Goal: Task Accomplishment & Management: Manage account settings

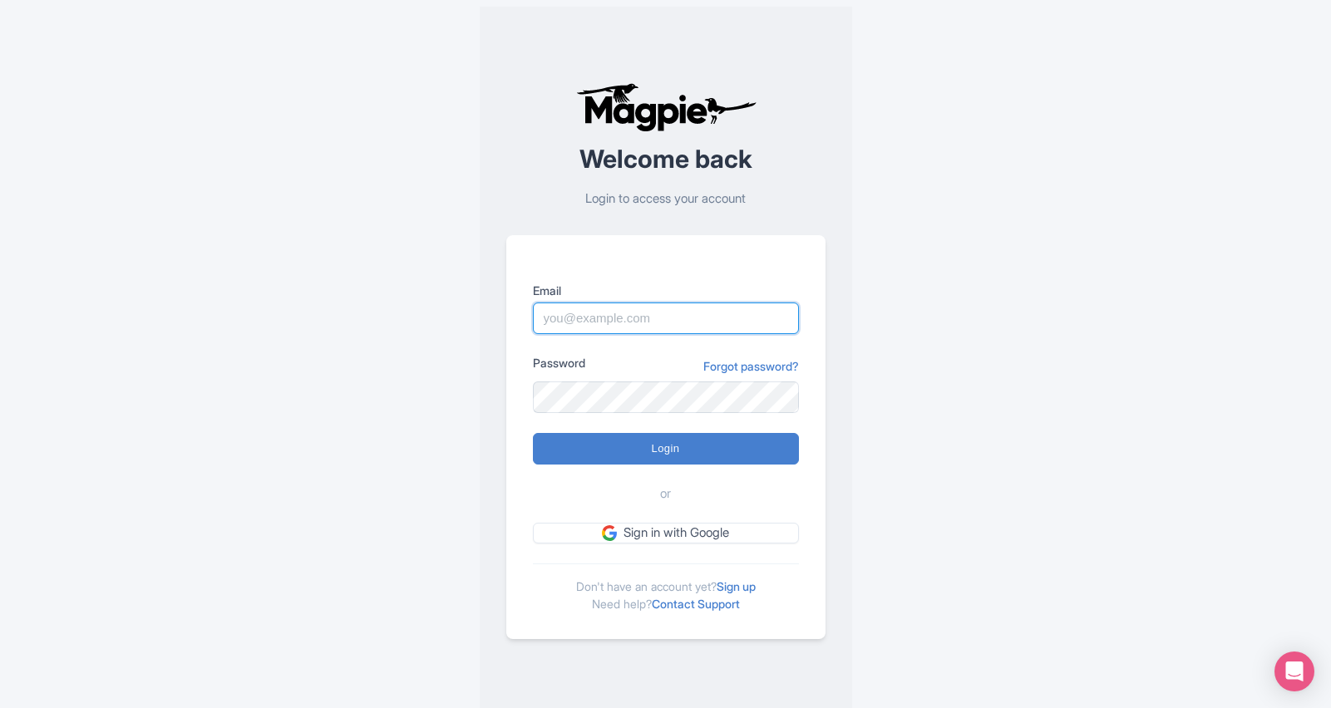
click at [609, 316] on input "Email" at bounding box center [666, 319] width 266 height 32
paste input "[EMAIL_ADDRESS][DOMAIN_NAME]"
type input "[EMAIL_ADDRESS][DOMAIN_NAME]"
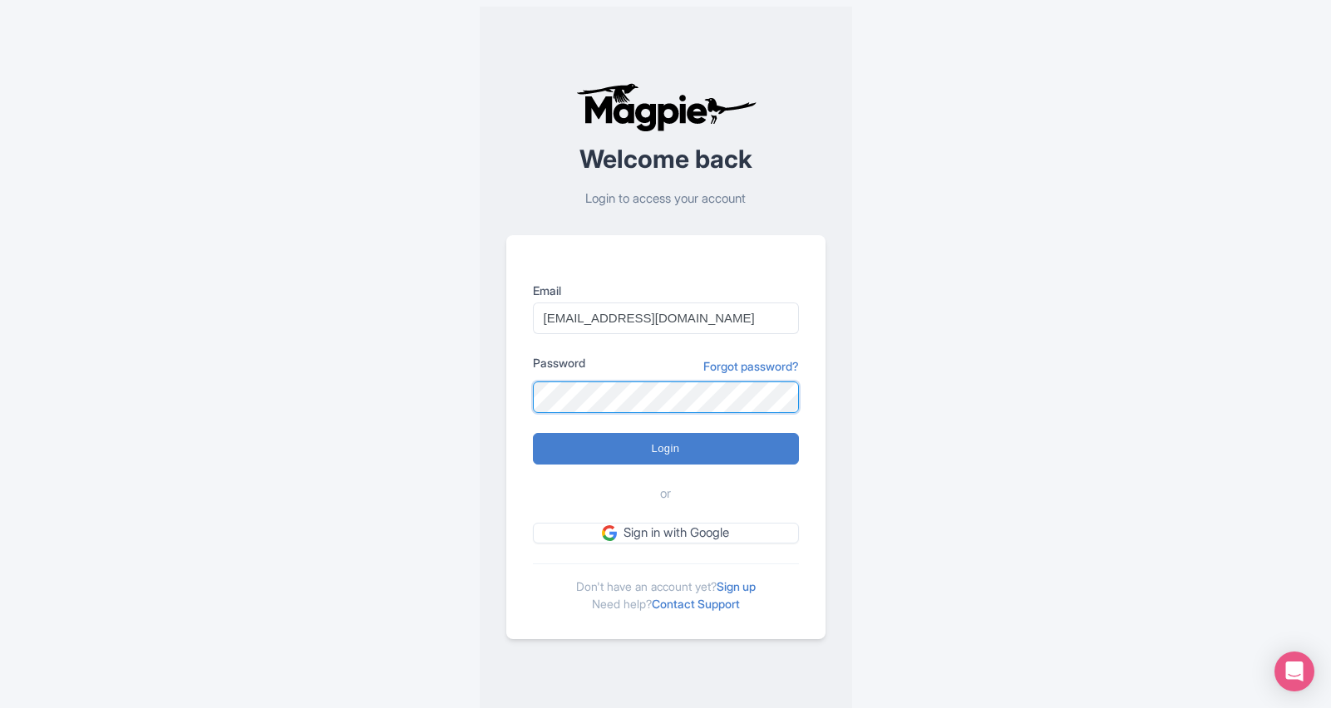
scroll to position [0, 0]
click at [533, 433] on input "Login" at bounding box center [666, 449] width 266 height 32
type input "Logging in..."
